Goal: Task Accomplishment & Management: Complete application form

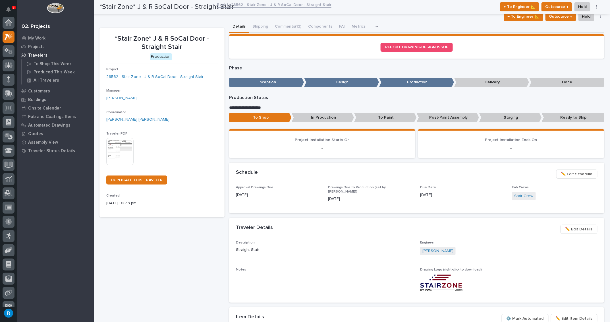
scroll to position [14, 0]
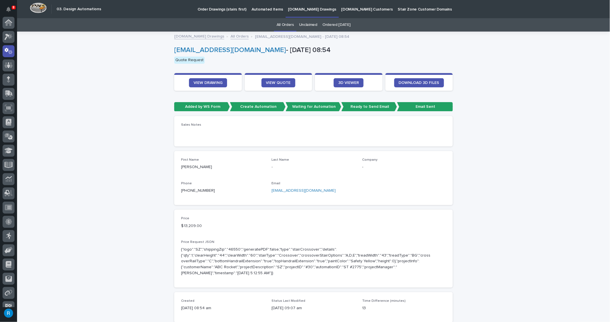
scroll to position [28, 0]
click at [299, 10] on p "[DOMAIN_NAME] Drawings" at bounding box center [312, 6] width 48 height 12
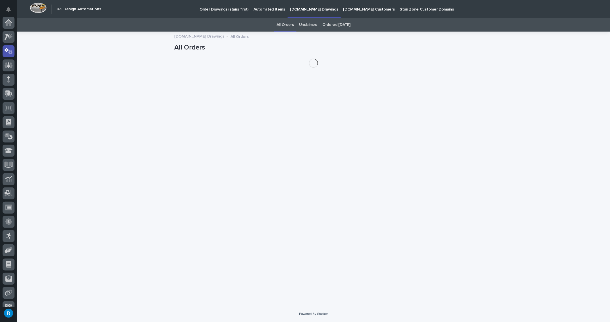
scroll to position [28, 0]
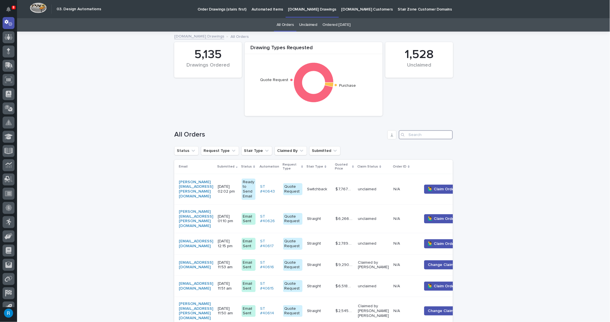
click at [414, 133] on input "Search" at bounding box center [426, 134] width 54 height 9
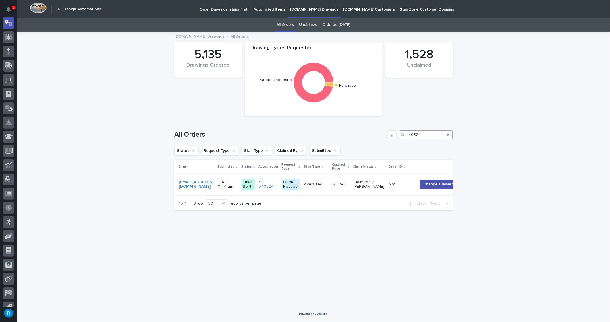
type input "40524"
click at [331, 184] on td "oversized oversized" at bounding box center [316, 184] width 28 height 21
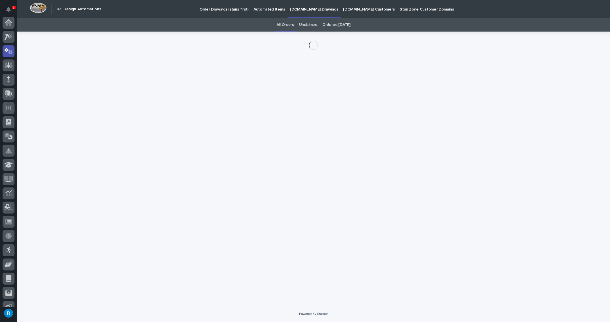
scroll to position [28, 0]
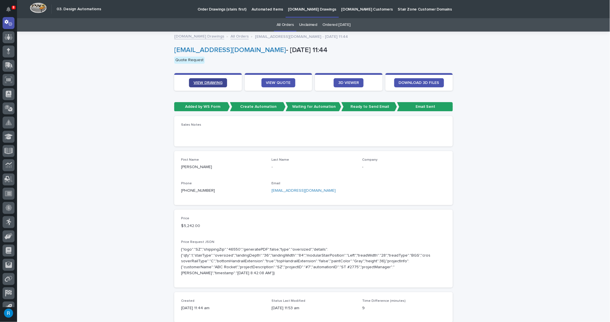
click at [198, 80] on link "VIEW DRAWING" at bounding box center [208, 82] width 38 height 9
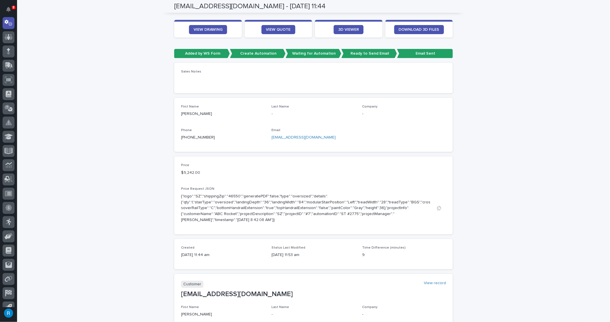
scroll to position [51, 0]
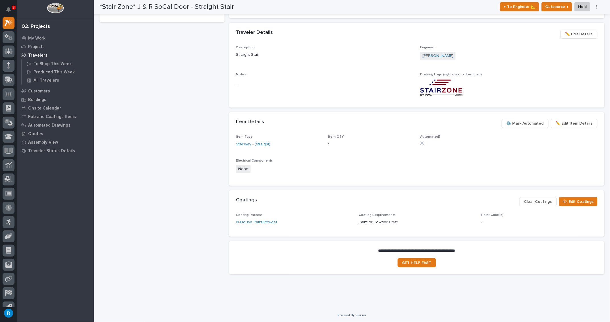
scroll to position [117, 0]
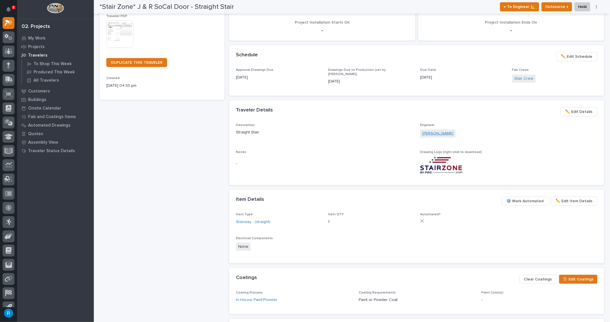
click at [431, 133] on link "Marston Norris" at bounding box center [438, 134] width 31 height 6
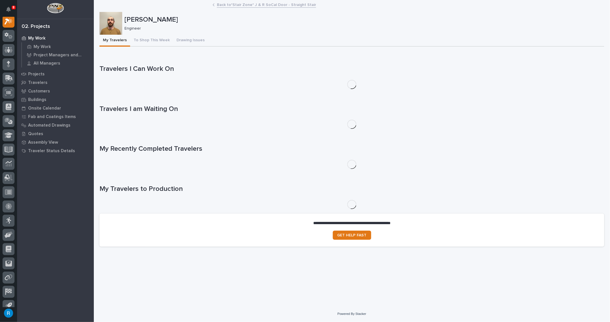
scroll to position [14, 0]
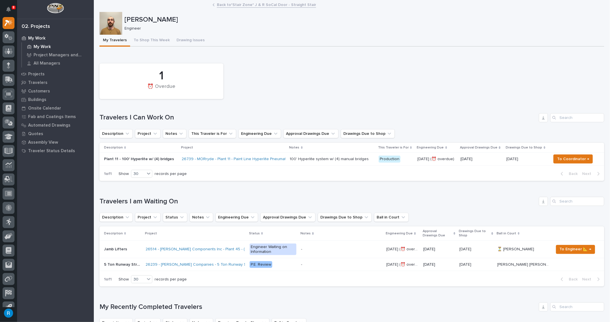
click at [38, 45] on p "My Work" at bounding box center [42, 46] width 17 height 5
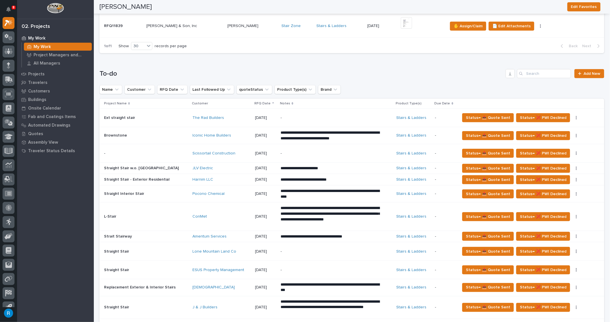
scroll to position [129, 0]
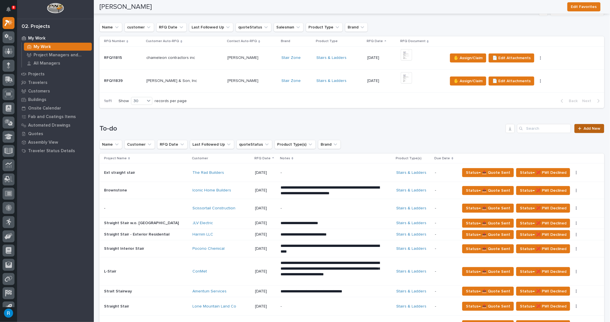
click at [588, 128] on span "Add New" at bounding box center [592, 129] width 17 height 4
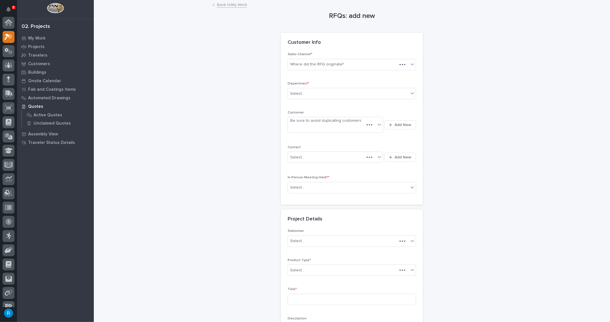
scroll to position [14, 0]
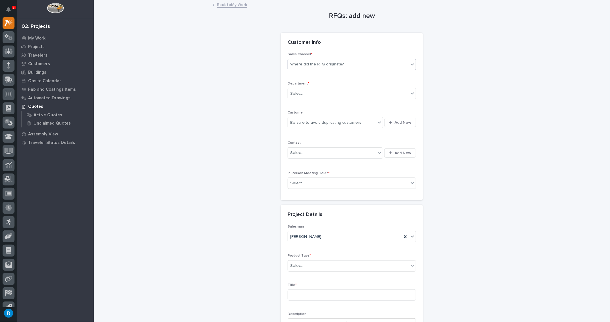
click at [330, 66] on div "Where did the RFQ originate?" at bounding box center [316, 64] width 53 height 6
click at [298, 95] on div "Stair Zone" at bounding box center [350, 95] width 128 height 10
click at [301, 93] on div "Select..." at bounding box center [297, 94] width 14 height 6
click at [299, 103] on span "National Sales" at bounding box center [302, 103] width 29 height 6
click at [367, 124] on div "Be sure to avoid duplicating customers" at bounding box center [332, 122] width 88 height 9
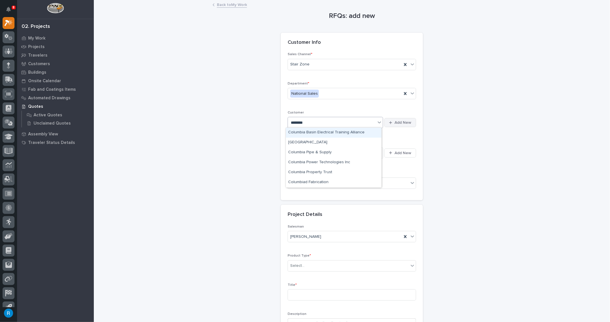
type input "********"
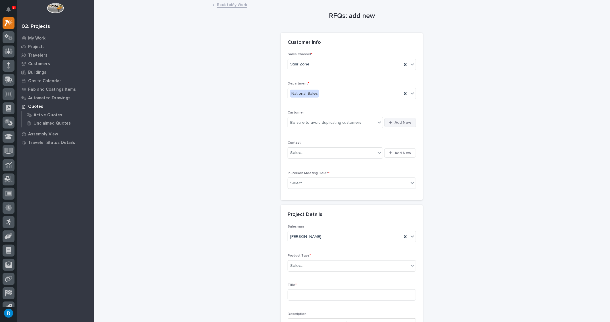
click at [406, 123] on span "Add New" at bounding box center [403, 122] width 17 height 5
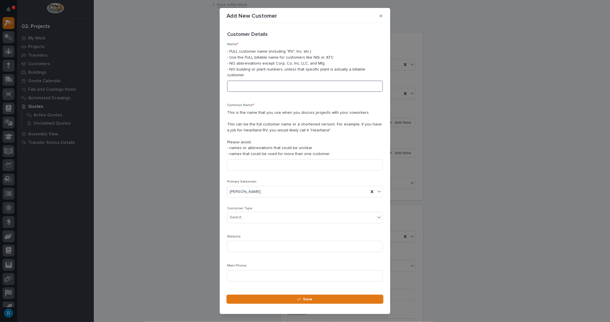
click at [242, 81] on input at bounding box center [305, 85] width 156 height 11
type input "Columbia Packaging"
click at [236, 160] on input at bounding box center [305, 164] width 156 height 11
type input "Columbia Packaging"
click at [249, 213] on div "Select..." at bounding box center [301, 217] width 148 height 9
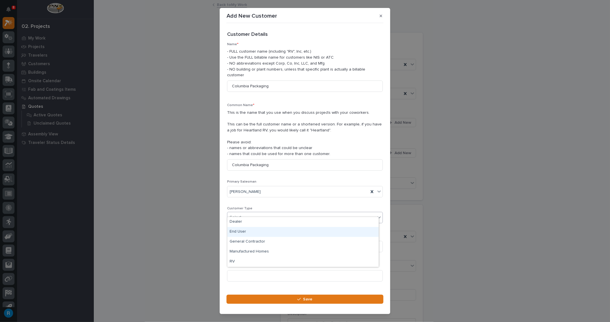
click at [237, 229] on div "End User" at bounding box center [302, 232] width 151 height 10
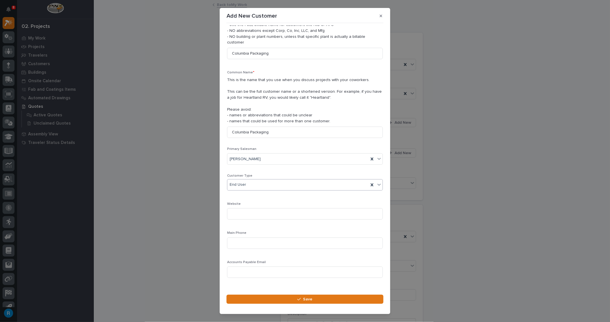
scroll to position [34, 0]
click at [233, 236] on input at bounding box center [305, 241] width 156 height 11
type input "310-294-7947"
click at [310, 299] on span "Save" at bounding box center [307, 299] width 9 height 5
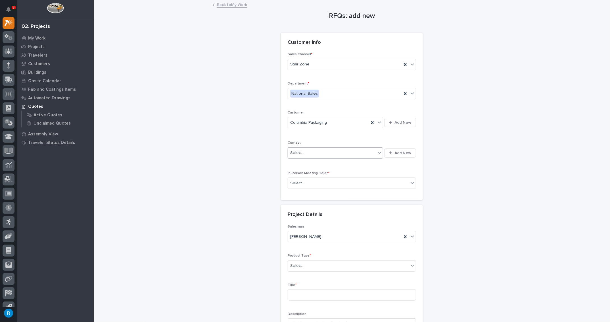
click at [323, 153] on div "Select..." at bounding box center [332, 152] width 88 height 9
click at [400, 153] on span "Add New" at bounding box center [403, 152] width 17 height 5
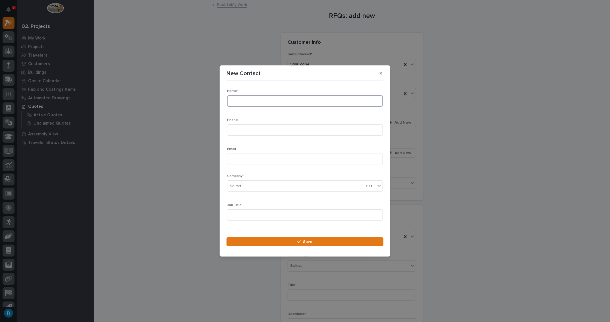
click at [240, 102] on input at bounding box center [305, 100] width 156 height 11
type input "Brian Babb"
type input "310-294-7947"
click at [237, 160] on input at bounding box center [305, 159] width 156 height 11
type input "[EMAIL_ADDRESS][DOMAIN_NAME]"
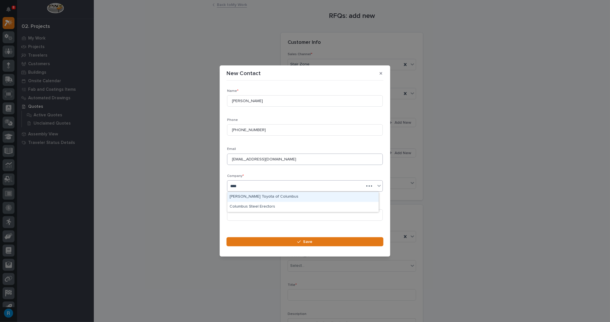
type input "*****"
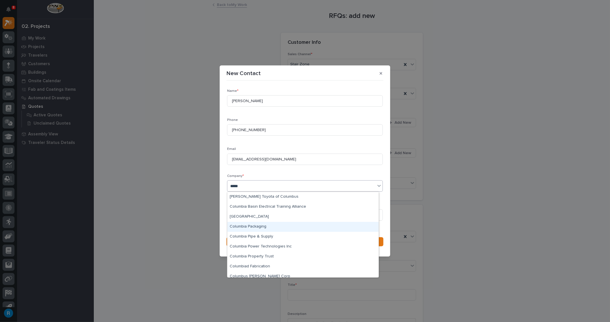
click at [245, 225] on div "Columbia Packaging" at bounding box center [302, 227] width 151 height 10
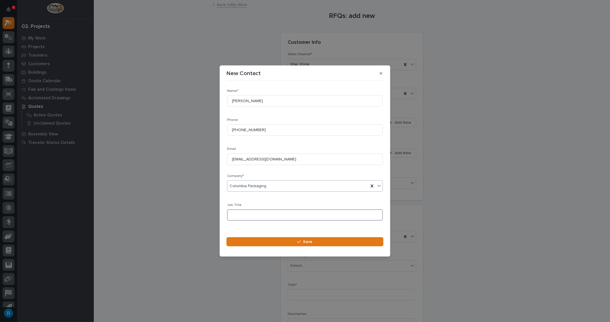
click at [235, 214] on input at bounding box center [305, 214] width 156 height 11
click at [307, 243] on span "Save" at bounding box center [307, 241] width 9 height 5
